Goal: Transaction & Acquisition: Purchase product/service

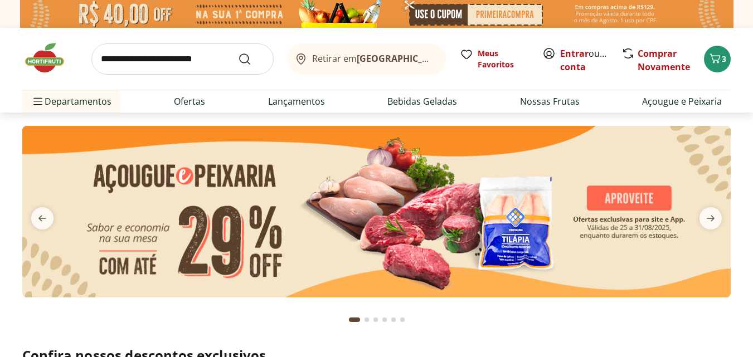
click at [301, 217] on img at bounding box center [376, 212] width 708 height 172
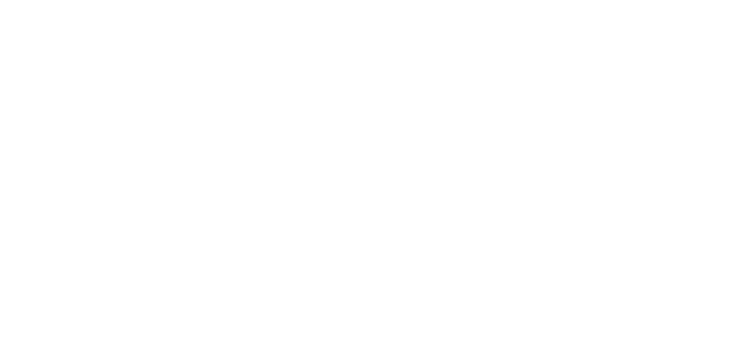
select select "**********"
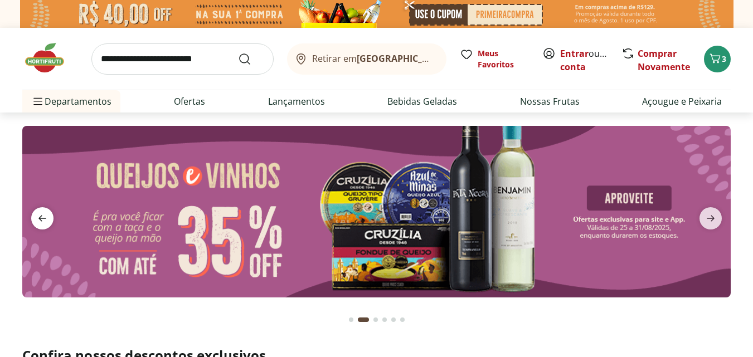
click at [46, 217] on icon "previous" at bounding box center [42, 218] width 13 height 13
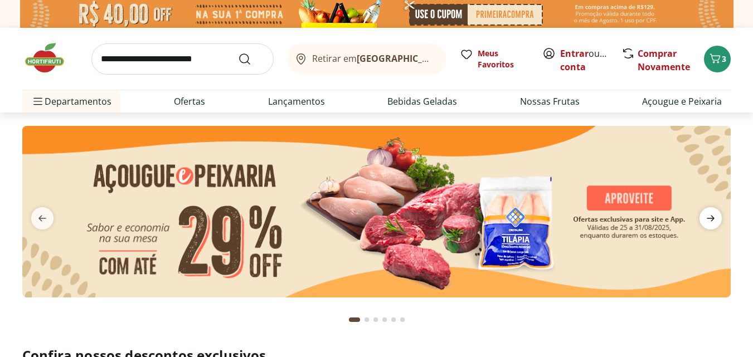
drag, startPoint x: 717, startPoint y: 216, endPoint x: 706, endPoint y: 222, distance: 12.5
click at [717, 217] on span "next" at bounding box center [710, 218] width 22 height 22
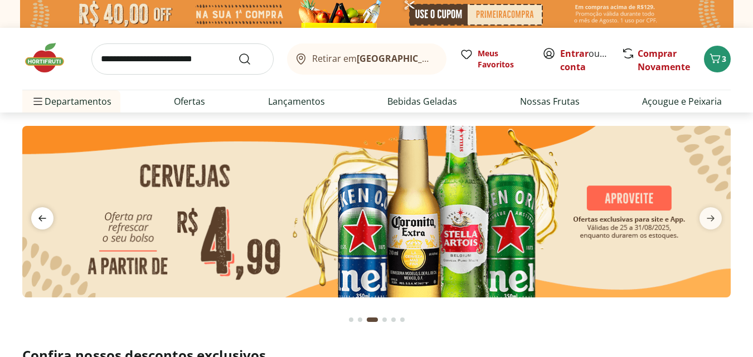
click at [45, 220] on icon "previous" at bounding box center [42, 218] width 13 height 13
click at [43, 219] on icon "previous" at bounding box center [42, 219] width 8 height 6
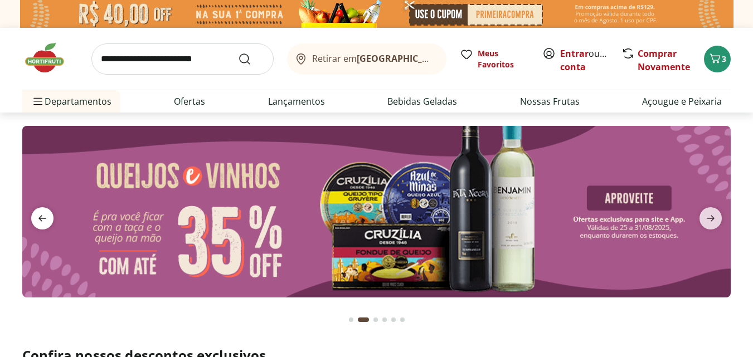
click at [43, 219] on icon "previous" at bounding box center [42, 219] width 8 height 6
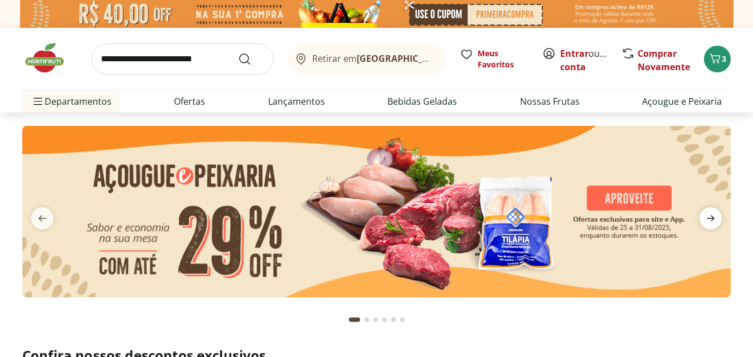
click at [716, 219] on icon "next" at bounding box center [710, 218] width 13 height 13
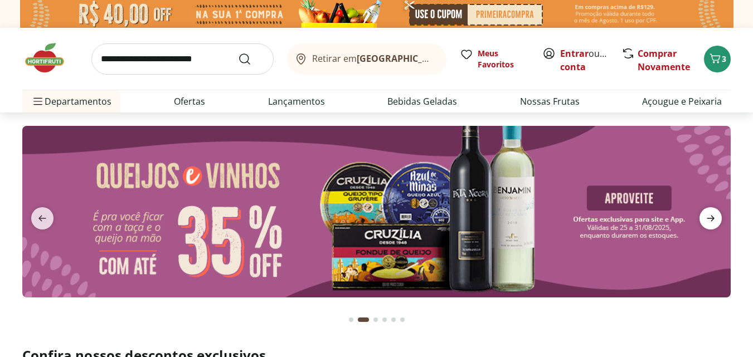
click at [714, 218] on icon "next" at bounding box center [711, 219] width 8 height 6
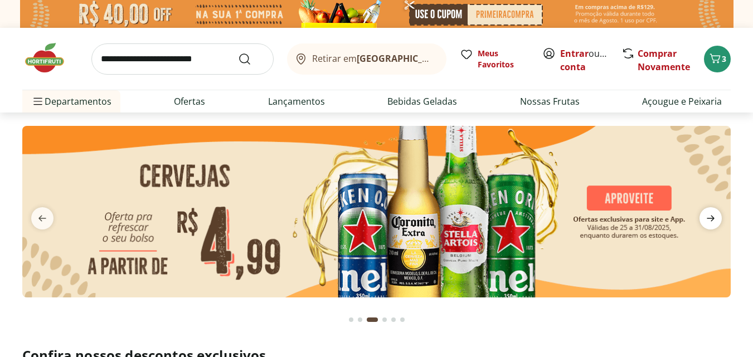
click at [714, 218] on icon "next" at bounding box center [711, 219] width 8 height 6
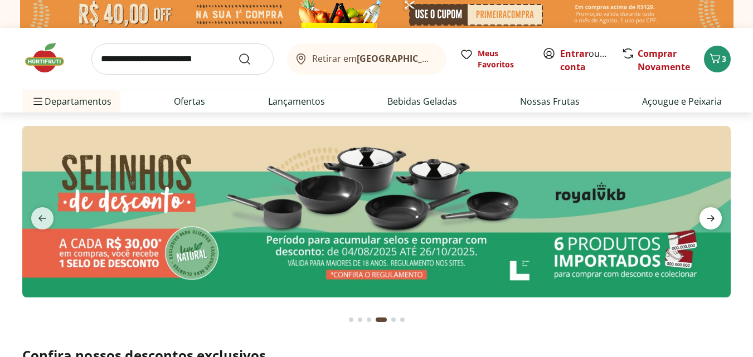
click at [714, 218] on icon "next" at bounding box center [711, 219] width 8 height 6
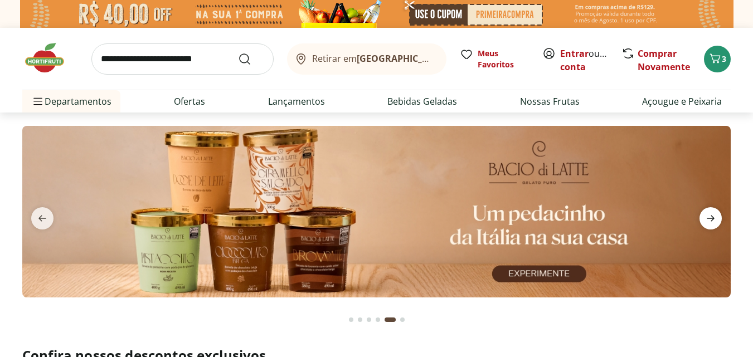
click at [714, 218] on icon "next" at bounding box center [711, 219] width 8 height 6
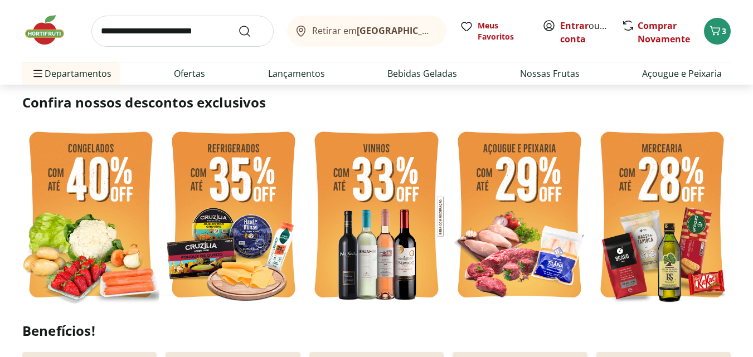
scroll to position [279, 0]
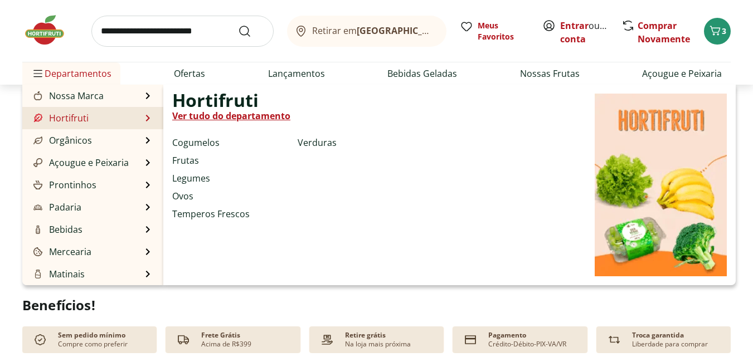
click at [82, 117] on link "Hortifruti" at bounding box center [59, 117] width 57 height 13
select select "**********"
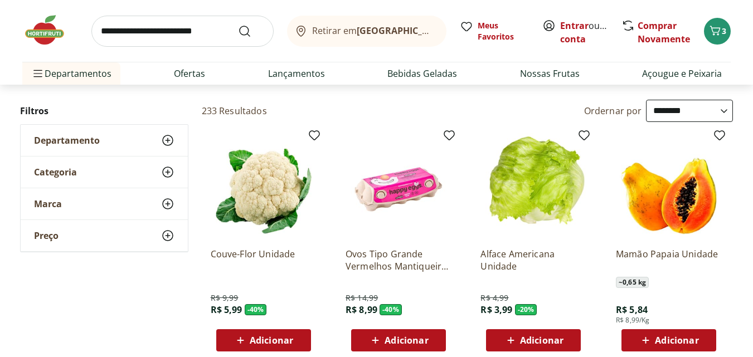
scroll to position [111, 0]
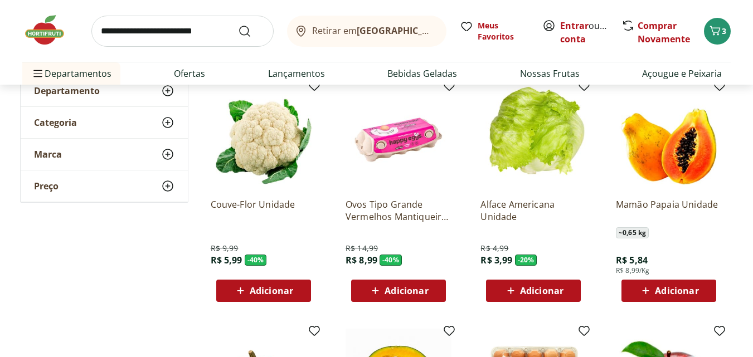
click at [51, 32] on img at bounding box center [50, 29] width 56 height 33
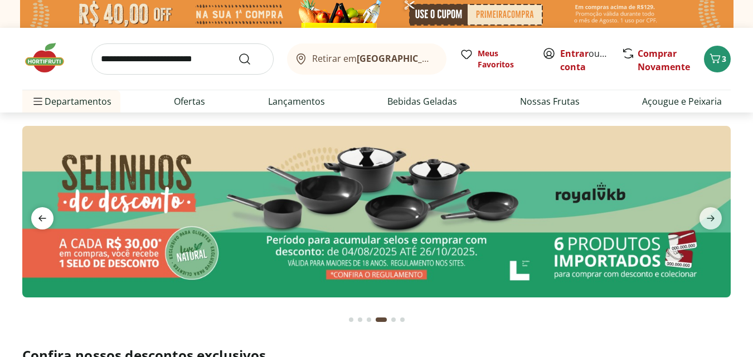
click at [41, 217] on icon "previous" at bounding box center [42, 219] width 8 height 6
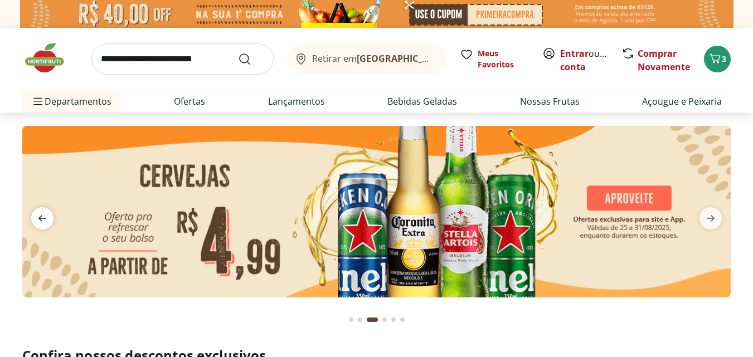
click at [41, 217] on icon "previous" at bounding box center [42, 219] width 8 height 6
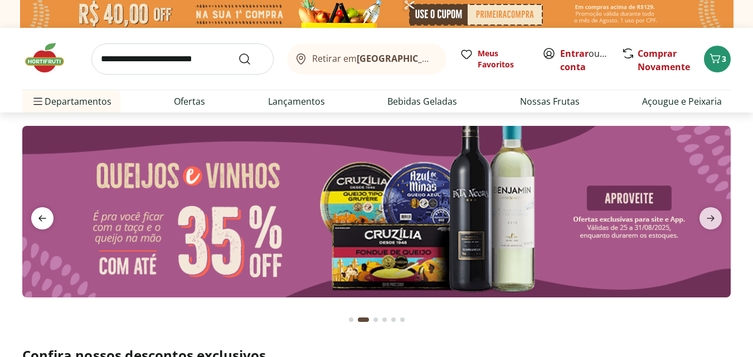
click at [41, 217] on icon "previous" at bounding box center [42, 219] width 8 height 6
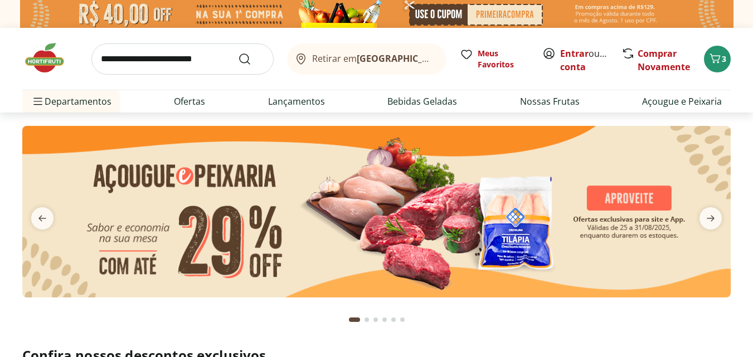
click at [415, 238] on img at bounding box center [376, 212] width 708 height 172
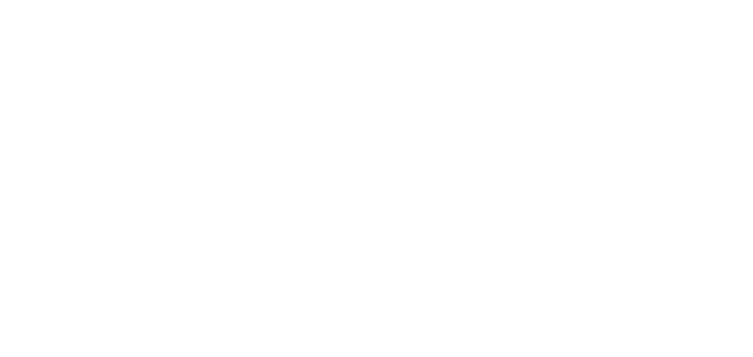
select select "**********"
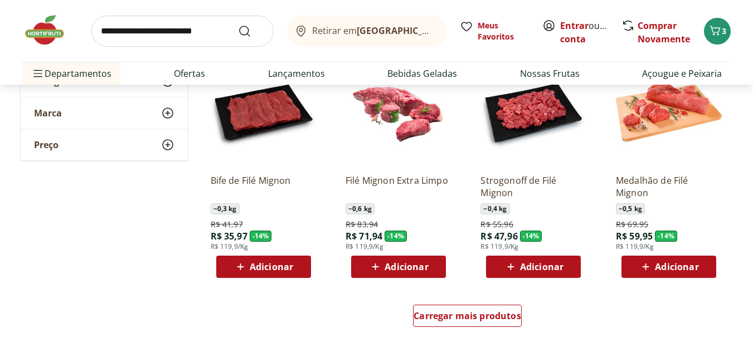
scroll to position [780, 0]
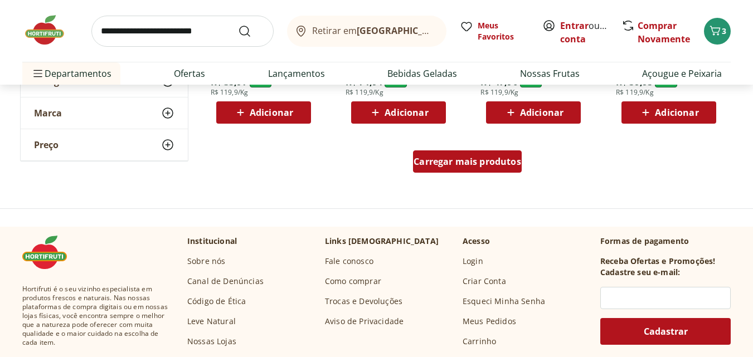
click at [455, 154] on div "Carregar mais produtos" at bounding box center [467, 161] width 109 height 22
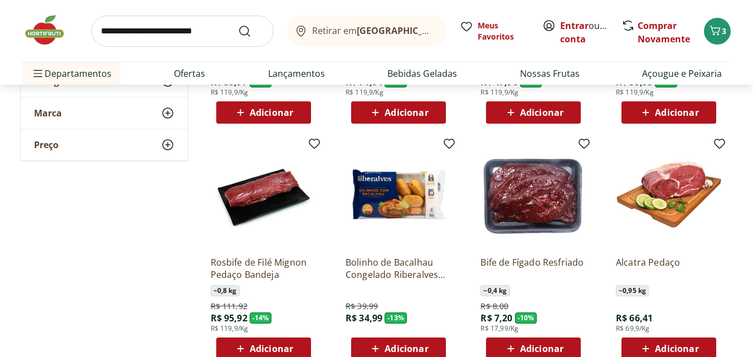
click at [674, 199] on img at bounding box center [669, 195] width 106 height 106
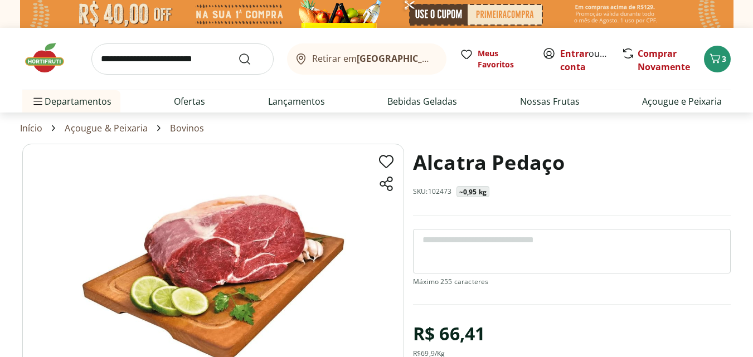
select select "**********"
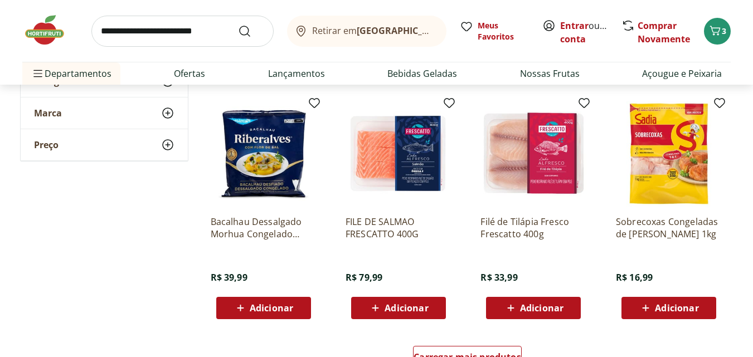
scroll to position [1337, 0]
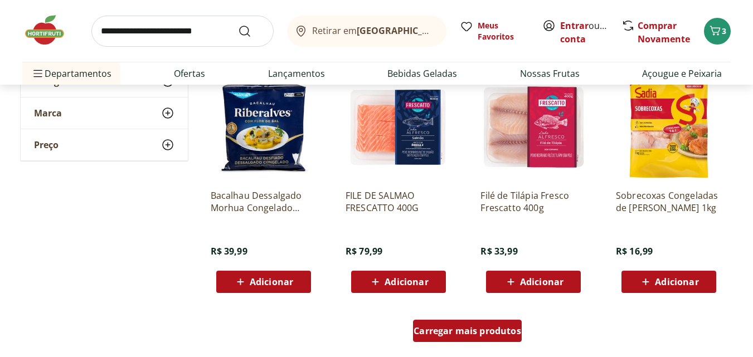
click at [467, 330] on span "Carregar mais produtos" at bounding box center [467, 331] width 108 height 9
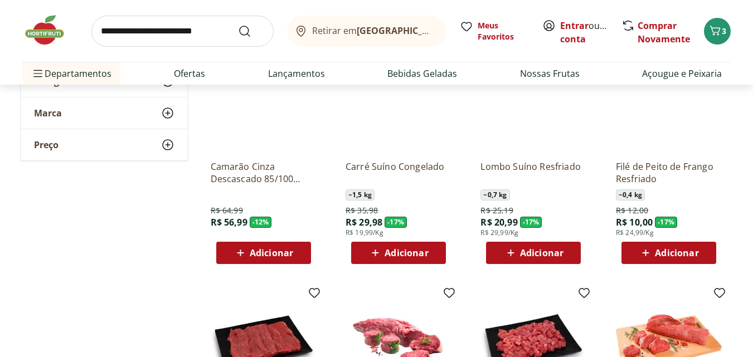
scroll to position [0, 0]
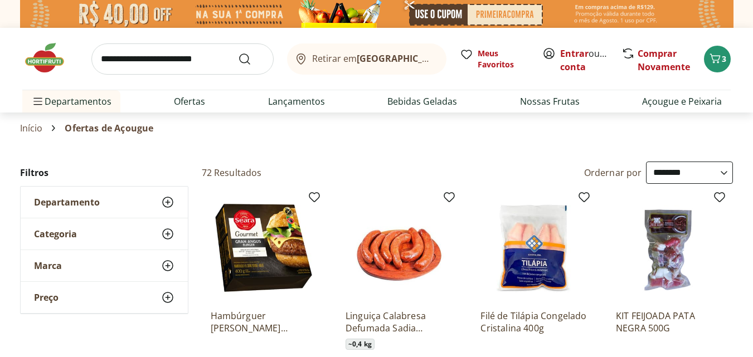
click at [690, 164] on select "**********" at bounding box center [689, 173] width 87 height 22
click at [646, 162] on select "**********" at bounding box center [689, 173] width 87 height 22
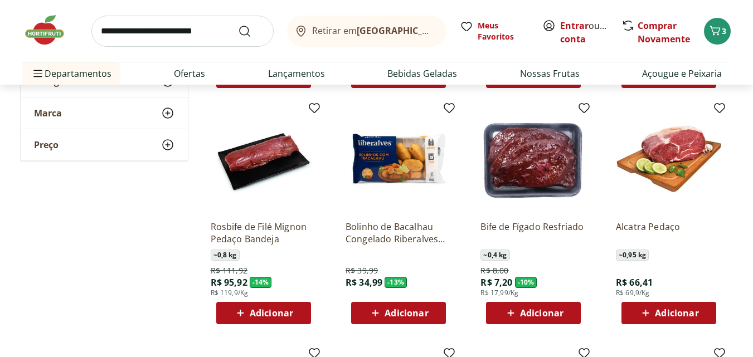
scroll to position [836, 0]
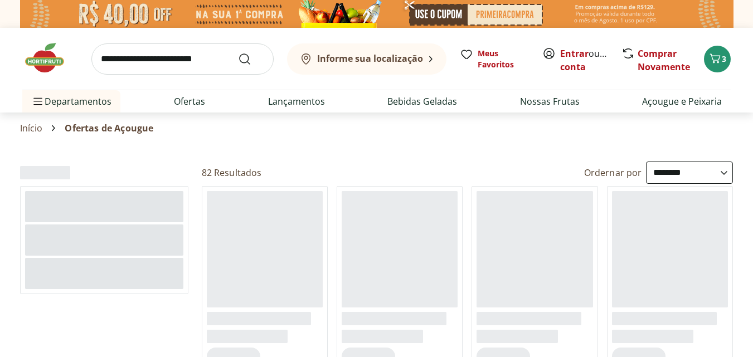
select select "**********"
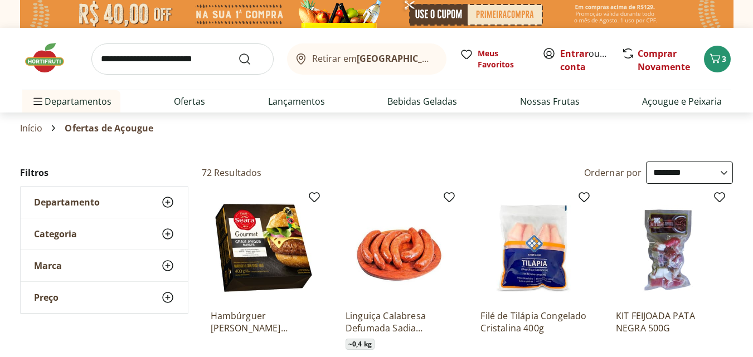
click at [663, 171] on select "**********" at bounding box center [689, 173] width 87 height 22
click at [646, 162] on select "**********" at bounding box center [689, 173] width 87 height 22
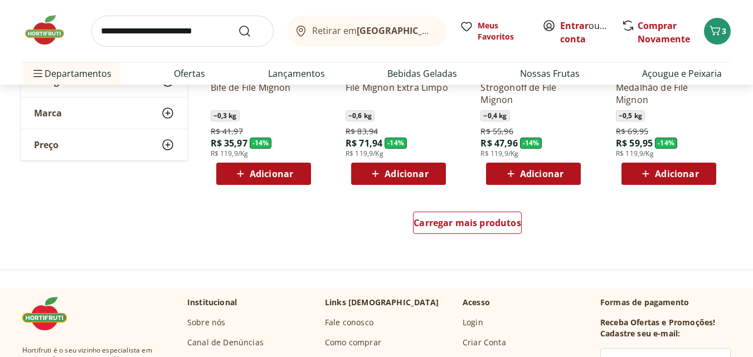
scroll to position [669, 0]
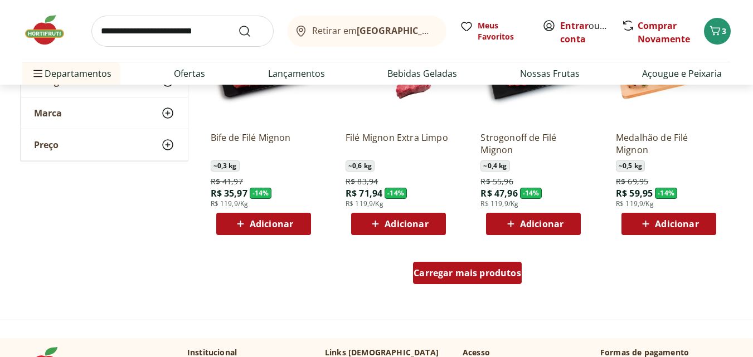
click at [465, 281] on div "Carregar mais produtos" at bounding box center [467, 273] width 109 height 22
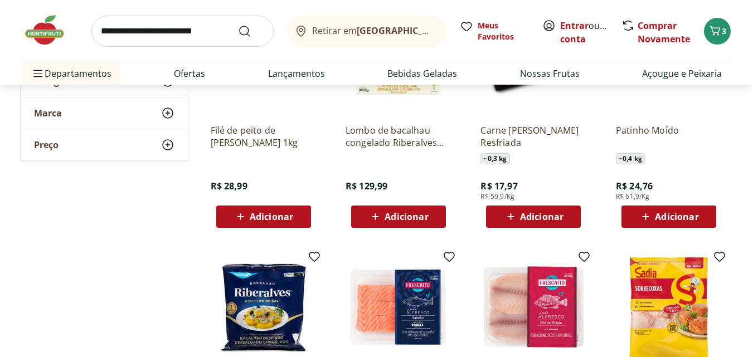
scroll to position [1449, 0]
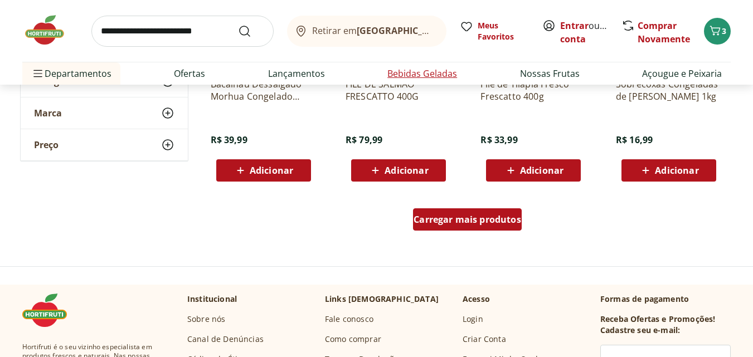
drag, startPoint x: 450, startPoint y: 225, endPoint x: 441, endPoint y: 73, distance: 152.4
click at [450, 226] on div "Carregar mais produtos" at bounding box center [467, 219] width 109 height 22
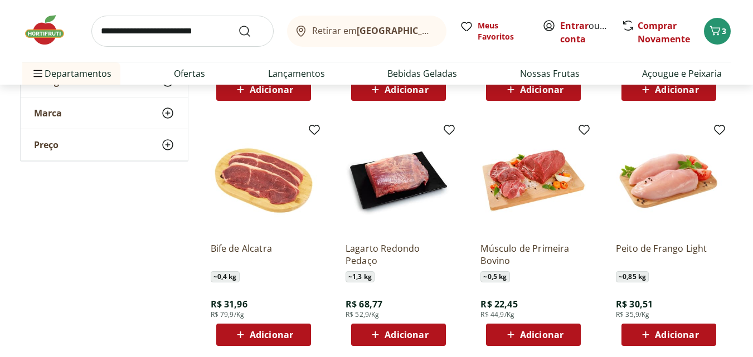
scroll to position [2062, 0]
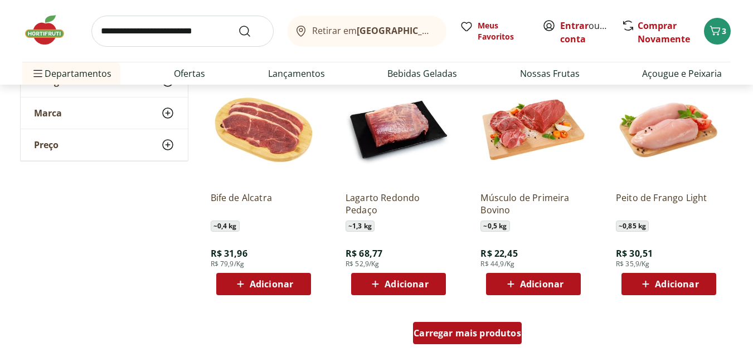
click at [476, 331] on span "Carregar mais produtos" at bounding box center [467, 333] width 108 height 9
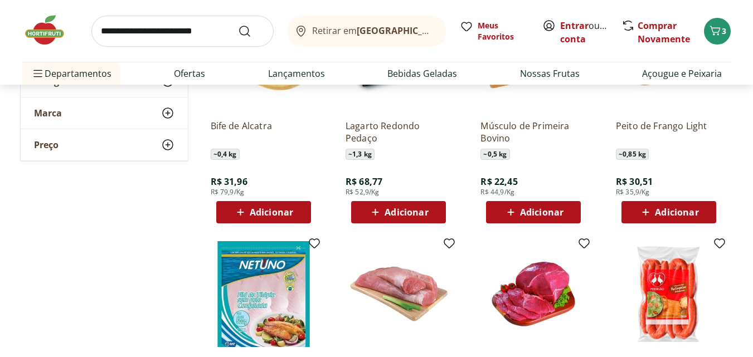
scroll to position [2229, 0]
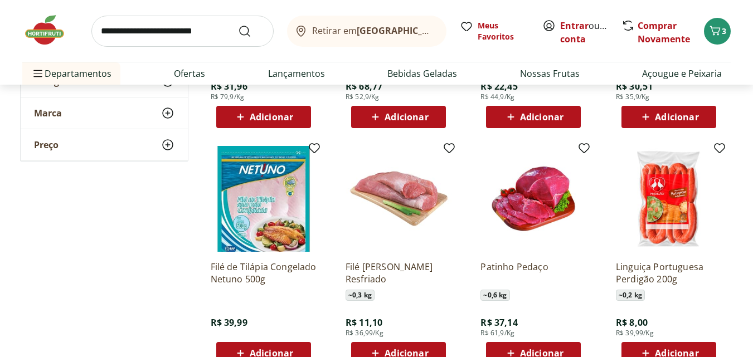
click at [48, 31] on img at bounding box center [50, 29] width 56 height 33
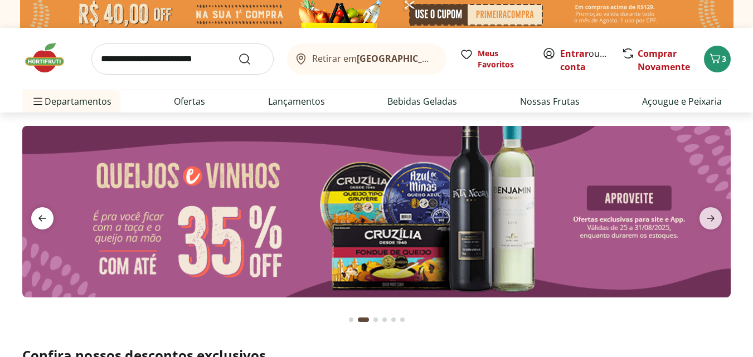
click at [42, 216] on icon "previous" at bounding box center [42, 219] width 8 height 6
click at [43, 215] on icon "previous" at bounding box center [42, 218] width 13 height 13
click at [43, 218] on icon "previous" at bounding box center [42, 219] width 8 height 6
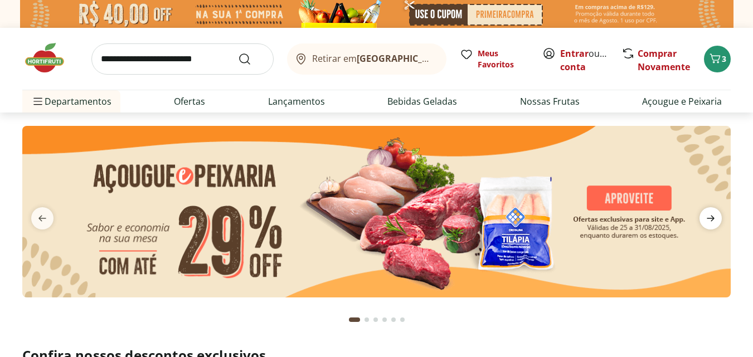
click at [709, 214] on icon "next" at bounding box center [710, 218] width 13 height 13
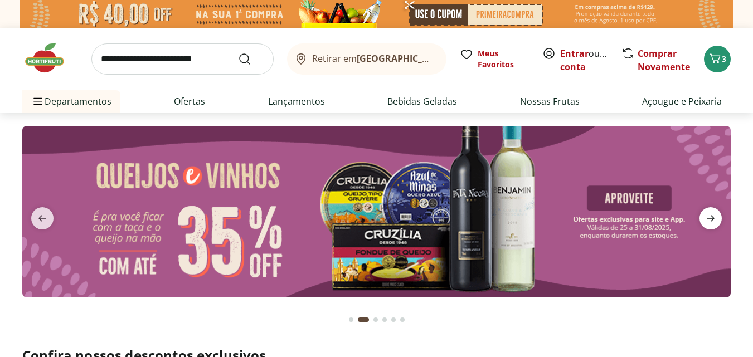
click at [711, 218] on icon "next" at bounding box center [710, 218] width 13 height 13
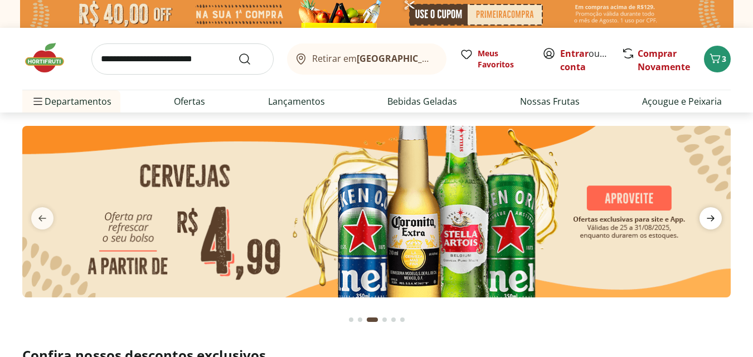
click at [711, 218] on icon "next" at bounding box center [710, 218] width 13 height 13
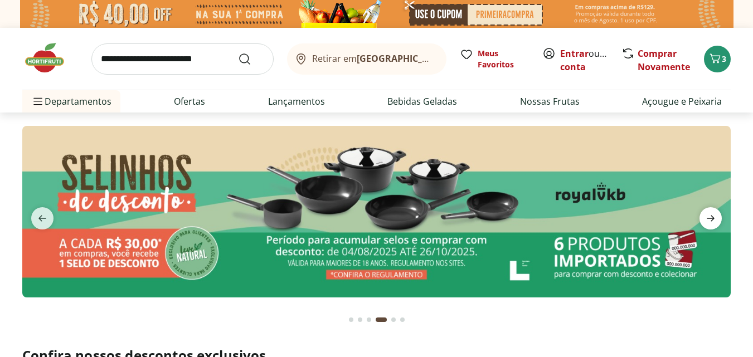
click at [711, 218] on icon "next" at bounding box center [710, 218] width 13 height 13
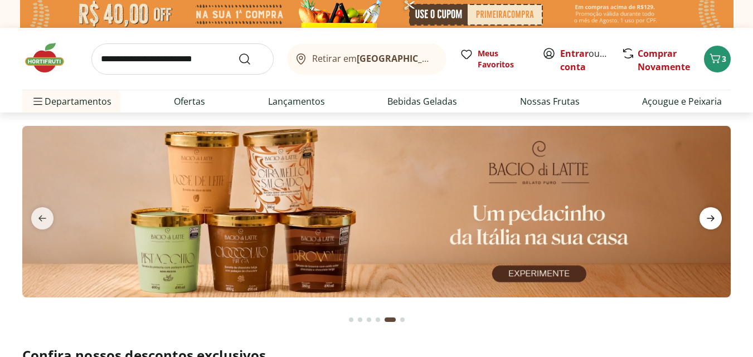
click at [711, 218] on icon "next" at bounding box center [710, 218] width 13 height 13
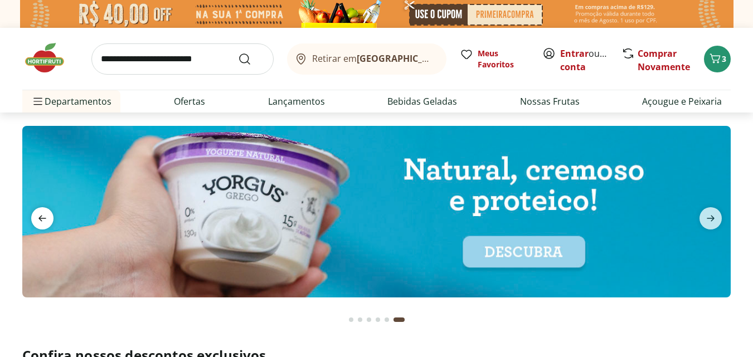
click at [39, 219] on icon "previous" at bounding box center [42, 219] width 8 height 6
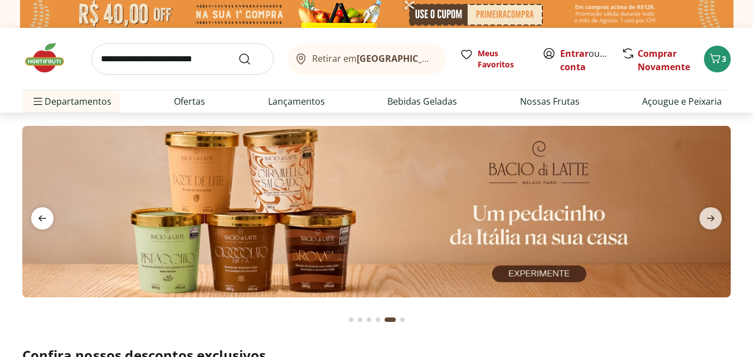
click at [39, 219] on icon "previous" at bounding box center [42, 219] width 8 height 6
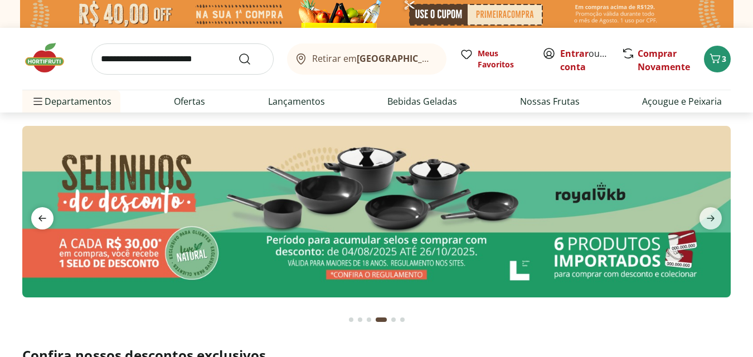
click at [39, 219] on icon "previous" at bounding box center [42, 219] width 8 height 6
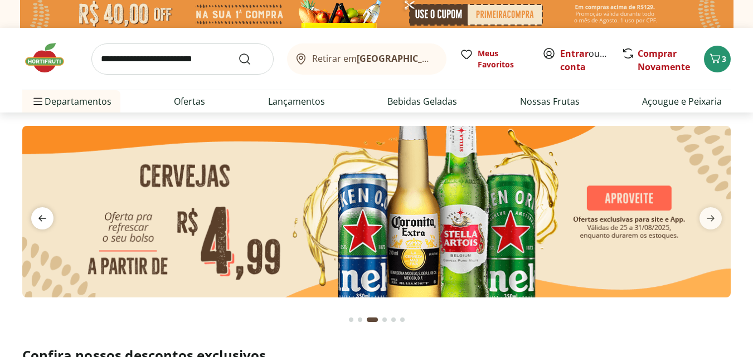
click at [39, 219] on icon "previous" at bounding box center [42, 219] width 8 height 6
click at [41, 220] on icon "previous" at bounding box center [42, 219] width 8 height 6
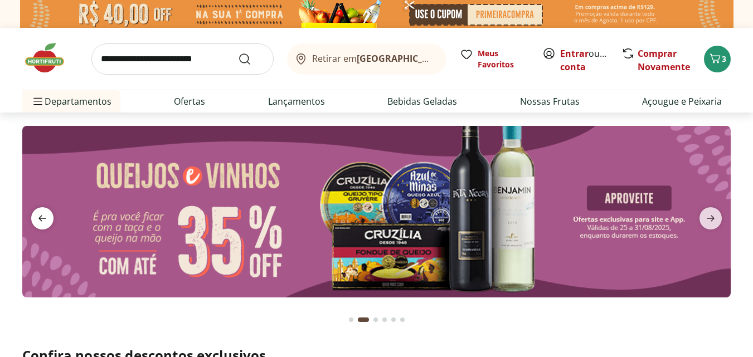
click at [41, 220] on icon "previous" at bounding box center [42, 219] width 8 height 6
click at [43, 218] on icon "previous" at bounding box center [42, 219] width 8 height 6
click at [41, 217] on icon "previous" at bounding box center [42, 219] width 8 height 6
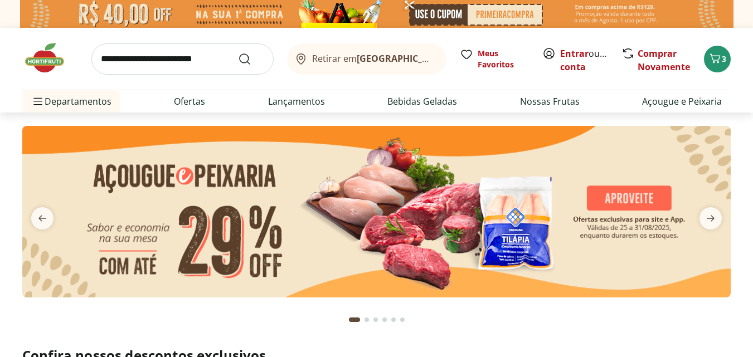
click at [300, 199] on img at bounding box center [376, 212] width 708 height 172
select select "**********"
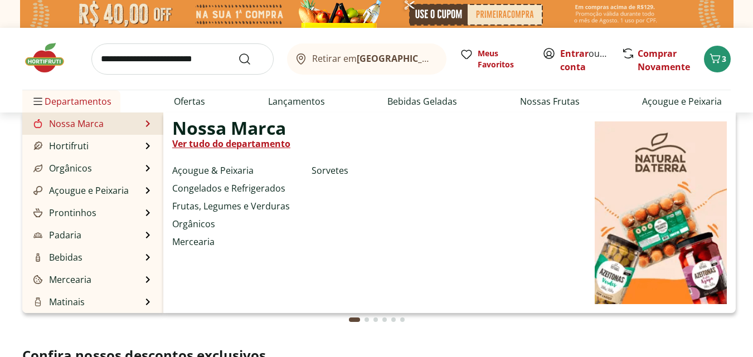
click at [395, 198] on div "Nossa Marca Ver tudo do departamento Açougue & Peixaria Congelados e Refrigerad…" at bounding box center [449, 213] width 572 height 201
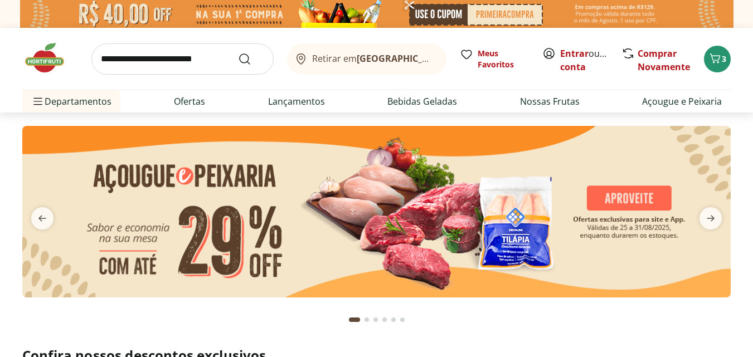
click at [346, 217] on img at bounding box center [376, 212] width 708 height 172
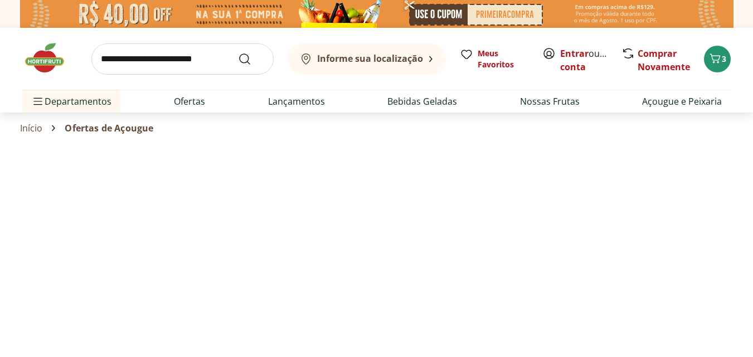
select select "**********"
